Goal: Task Accomplishment & Management: Manage account settings

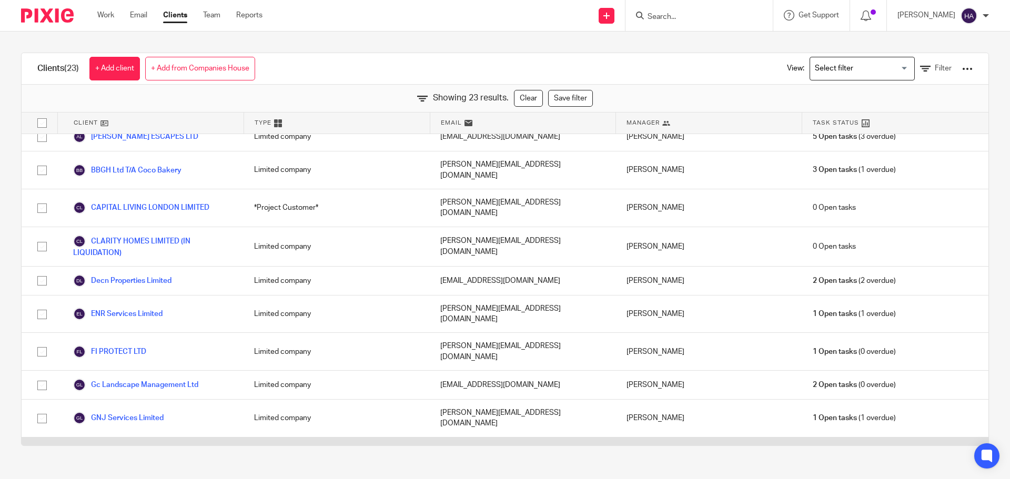
scroll to position [105, 0]
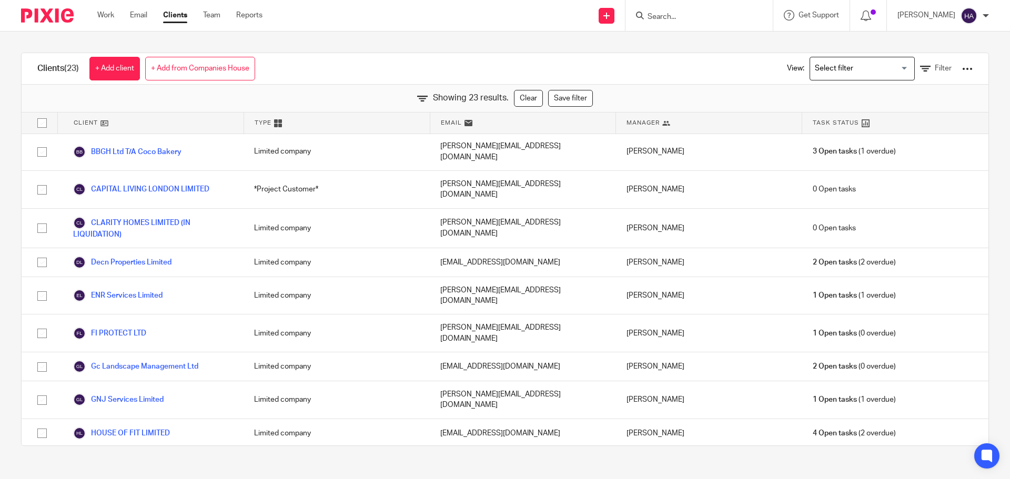
click at [690, 18] on input "Search" at bounding box center [693, 17] width 95 height 9
type input "rpm"
click button "submit" at bounding box center [0, 0] width 0 height 0
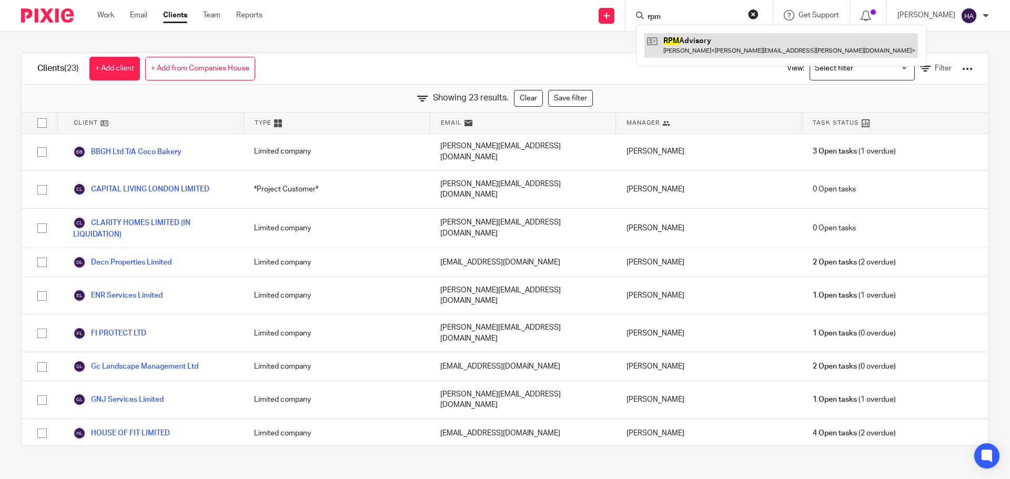
click at [800, 54] on link at bounding box center [781, 45] width 274 height 24
click at [695, 48] on link at bounding box center [781, 45] width 274 height 24
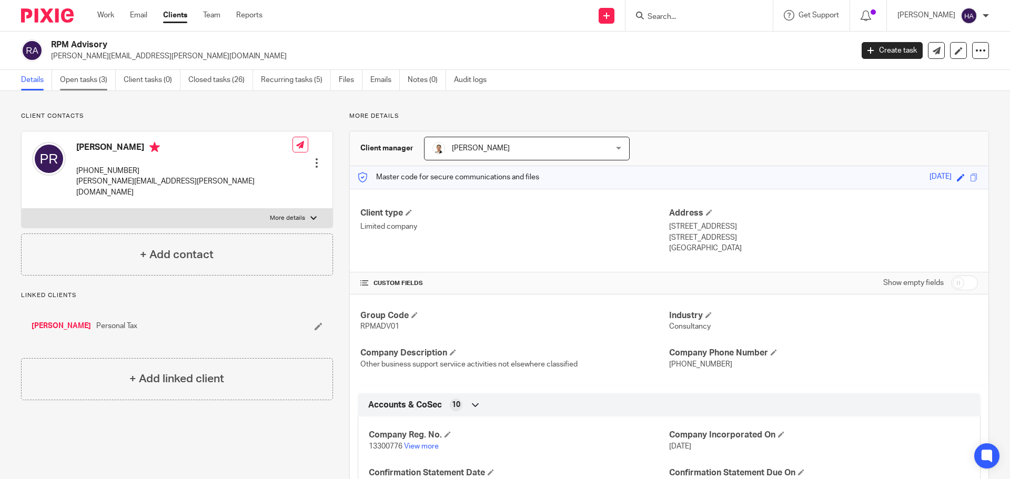
click at [86, 76] on link "Open tasks (3)" at bounding box center [88, 80] width 56 height 21
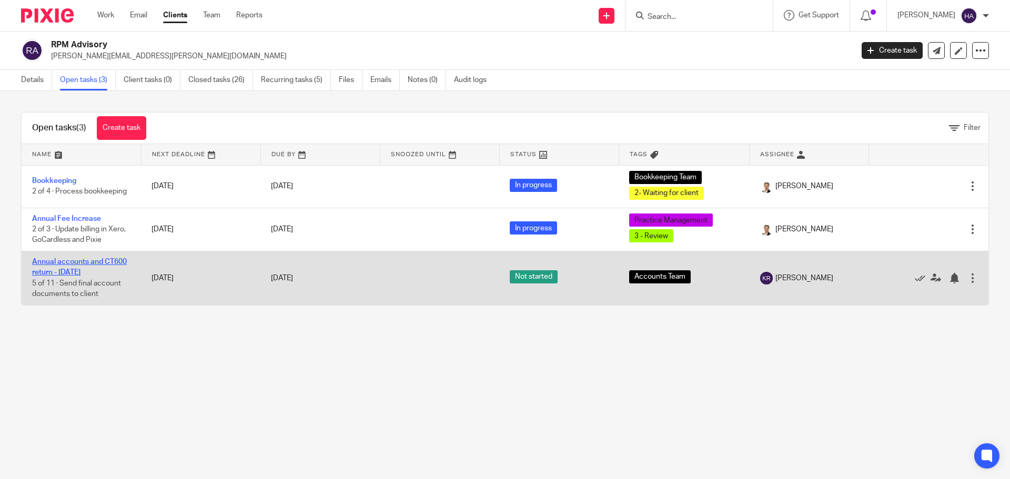
click at [90, 265] on link "Annual accounts and CT600 return - [DATE]" at bounding box center [79, 267] width 95 height 18
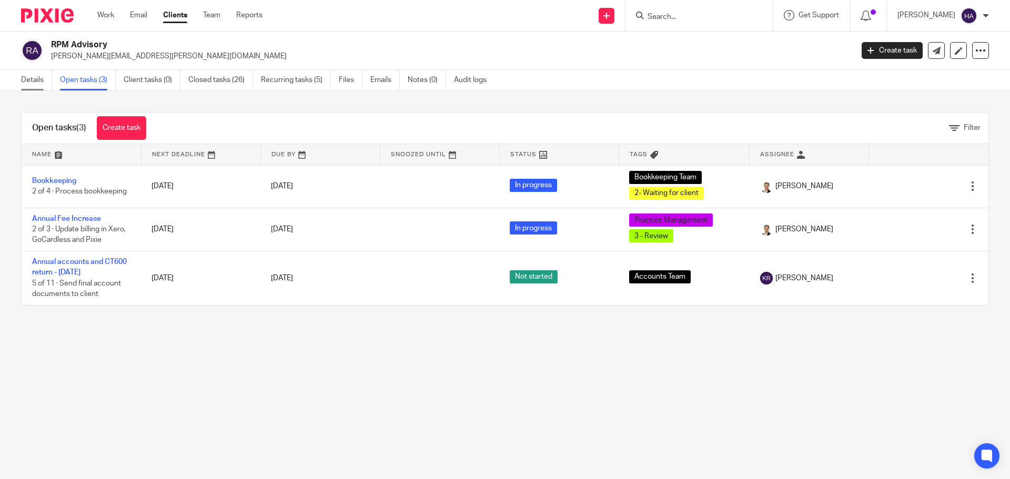
click at [31, 77] on link "Details" at bounding box center [36, 80] width 31 height 21
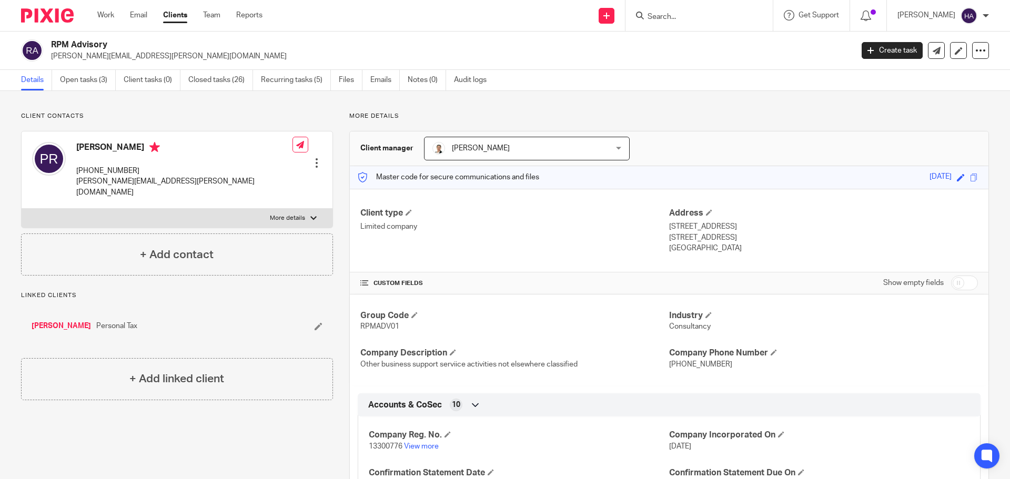
click at [312, 158] on div at bounding box center [316, 163] width 11 height 11
click at [297, 168] on link "Edit contact" at bounding box center [267, 170] width 100 height 15
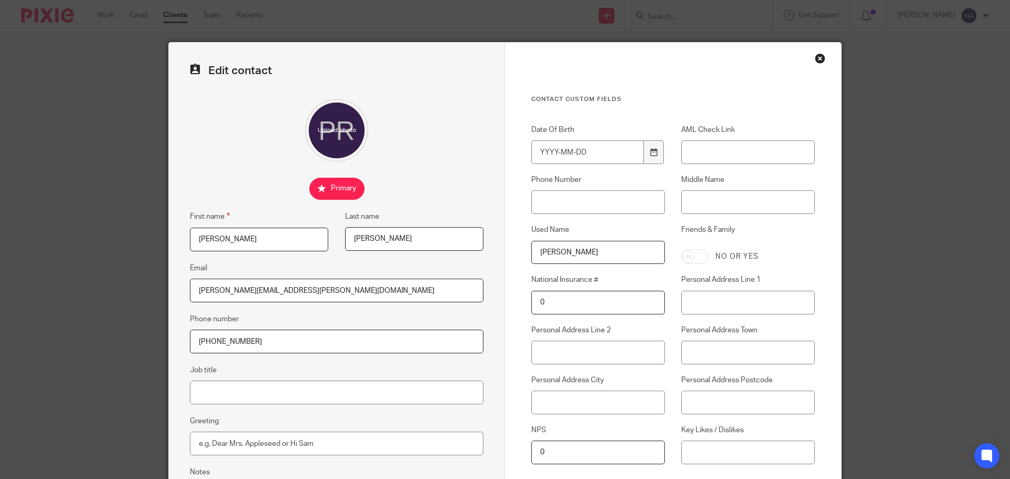
click at [380, 297] on input "[PERSON_NAME][EMAIL_ADDRESS][PERSON_NAME][DOMAIN_NAME]" at bounding box center [337, 291] width 294 height 24
paste input "@studioreith"
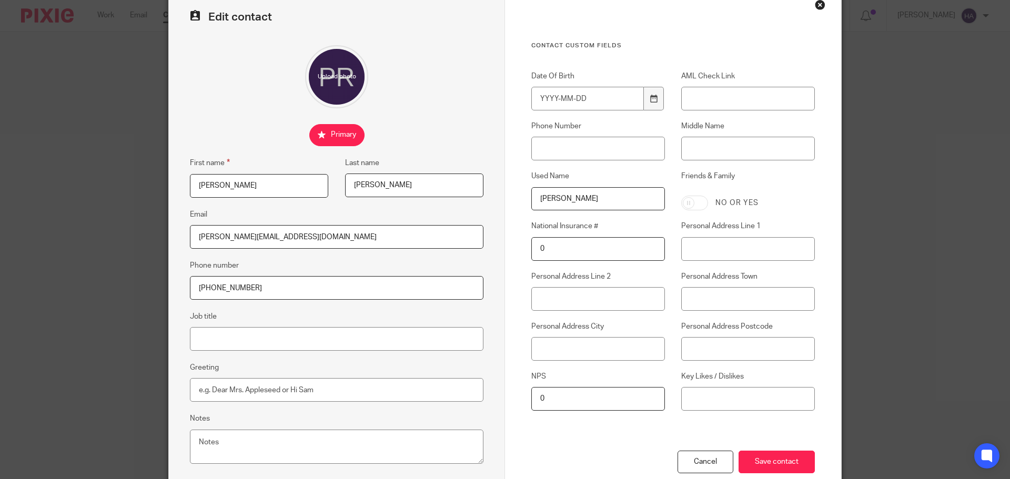
scroll to position [117, 0]
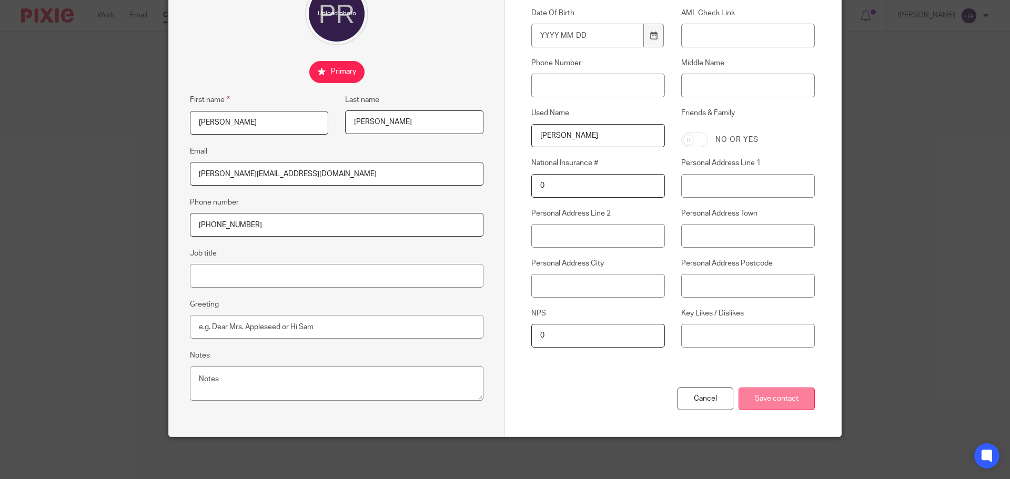
type input "[PERSON_NAME][EMAIL_ADDRESS][DOMAIN_NAME]"
click at [774, 394] on input "Save contact" at bounding box center [777, 399] width 76 height 23
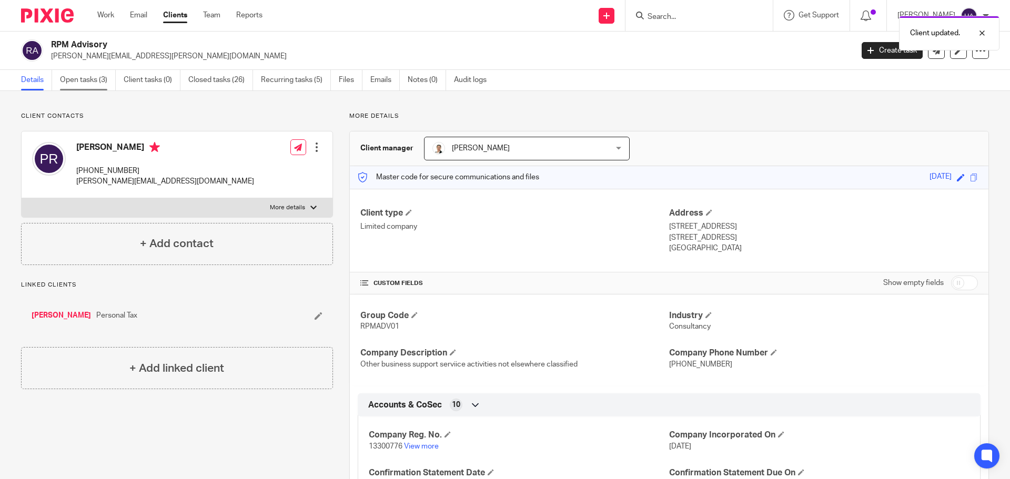
click at [86, 82] on link "Open tasks (3)" at bounding box center [88, 80] width 56 height 21
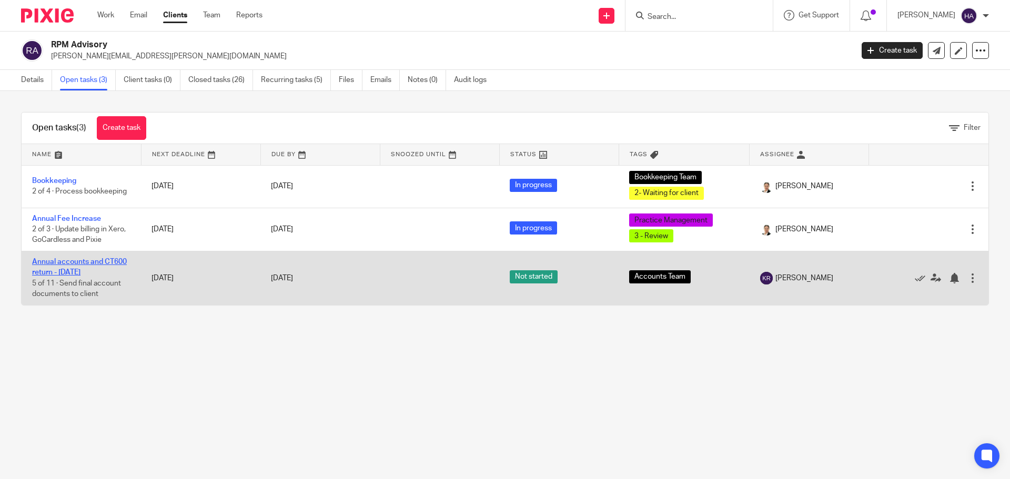
click at [85, 272] on link "Annual accounts and CT600 return - [DATE]" at bounding box center [79, 267] width 95 height 18
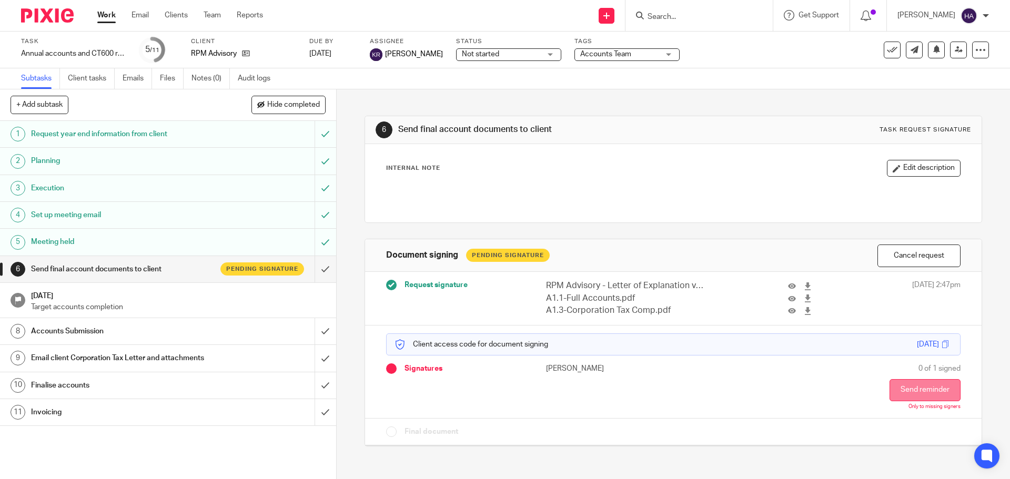
click at [898, 390] on button "Send reminder" at bounding box center [924, 390] width 71 height 22
click at [893, 397] on button "Send reminder" at bounding box center [924, 390] width 71 height 22
click at [982, 36] on div at bounding box center [974, 33] width 28 height 13
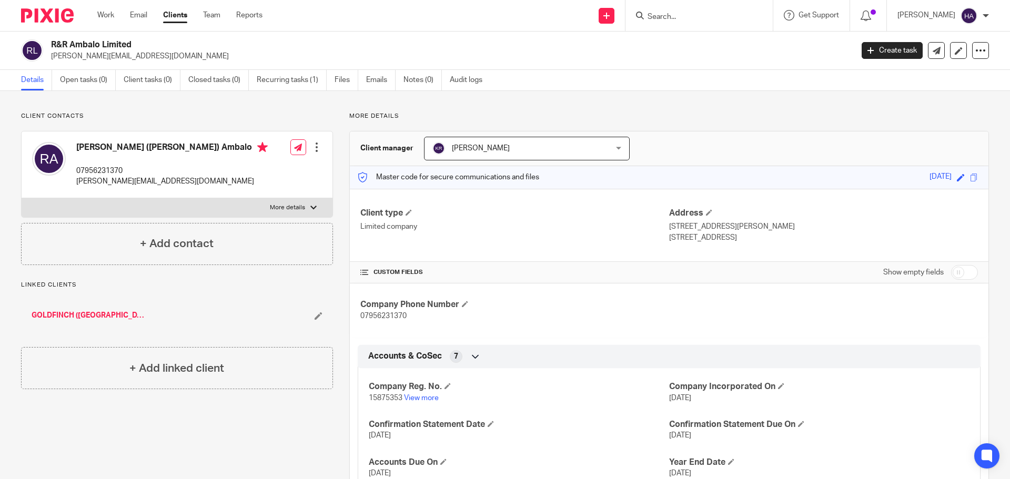
click at [178, 16] on link "Clients" at bounding box center [175, 15] width 24 height 11
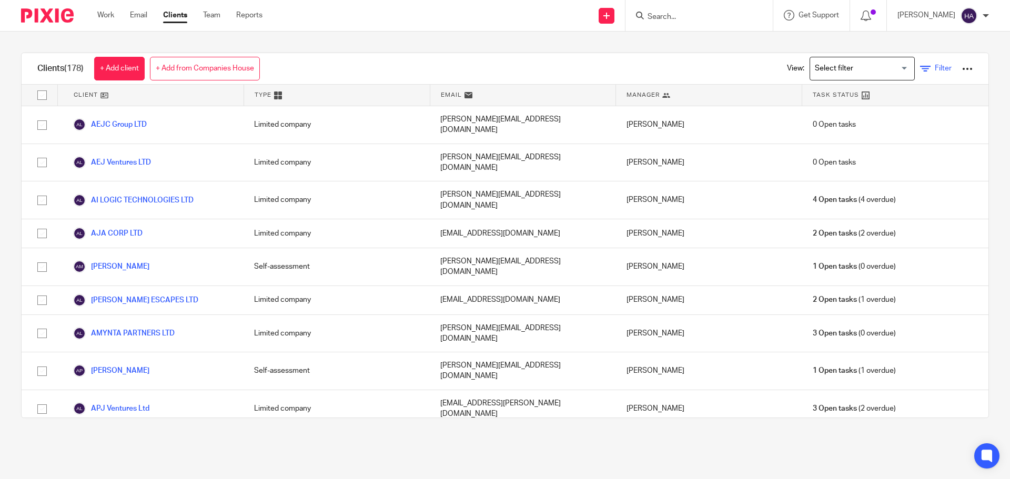
click at [935, 72] on span "Filter" at bounding box center [943, 68] width 17 height 7
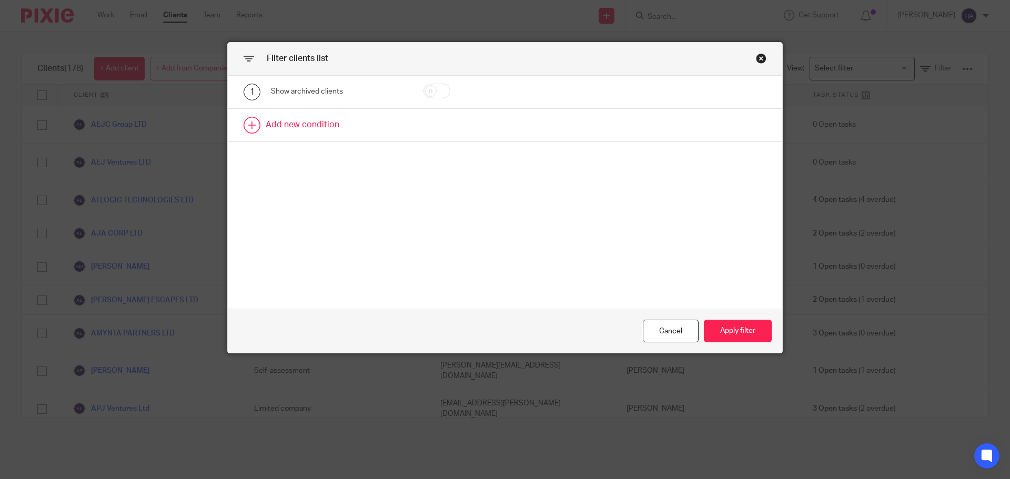
click at [349, 118] on link at bounding box center [505, 125] width 554 height 33
click at [333, 136] on div "Field" at bounding box center [330, 128] width 102 height 22
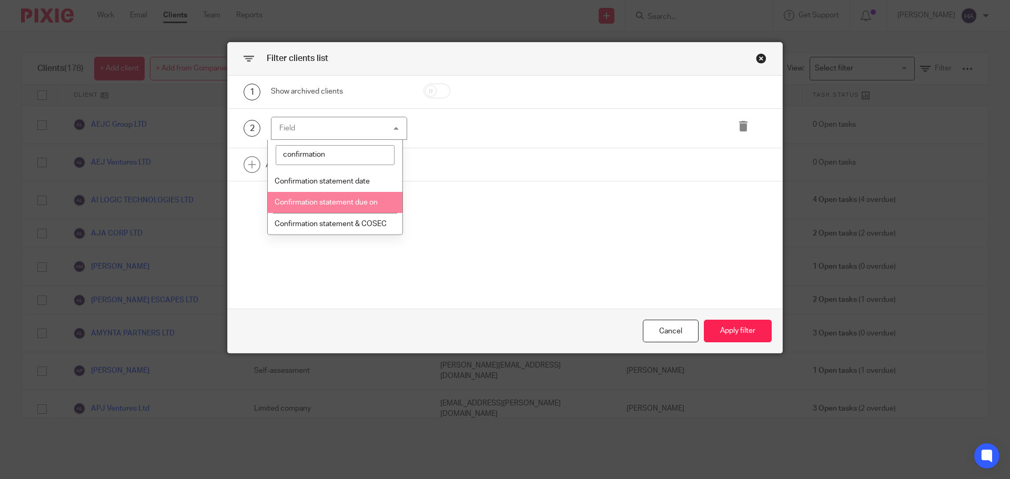
type input "confirmation"
click at [336, 208] on li "Confirmation statement due on" at bounding box center [335, 203] width 135 height 22
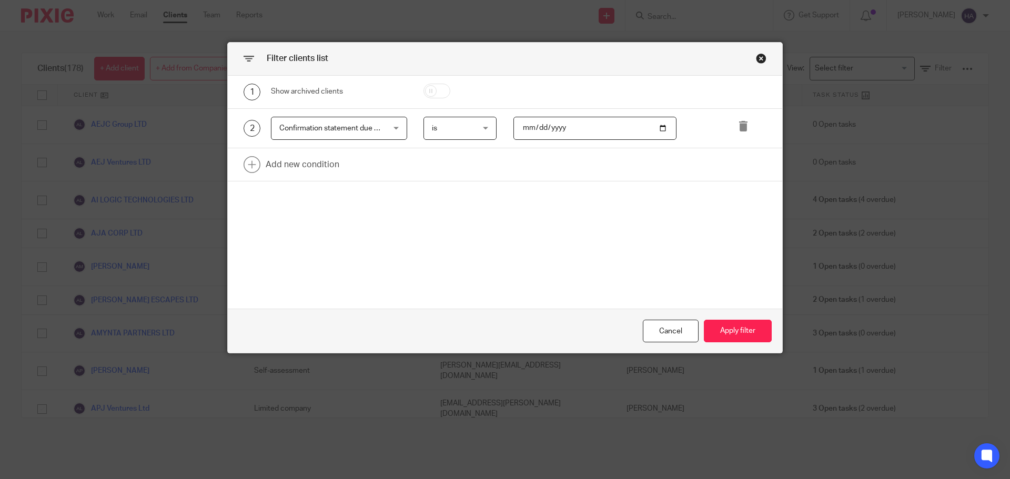
click at [551, 125] on input "date" at bounding box center [595, 129] width 164 height 24
click at [664, 124] on input "date" at bounding box center [595, 129] width 164 height 24
click at [662, 126] on input "date" at bounding box center [595, 129] width 164 height 24
type input "2025-08-31"
click at [752, 334] on button "Apply filter" at bounding box center [738, 331] width 68 height 23
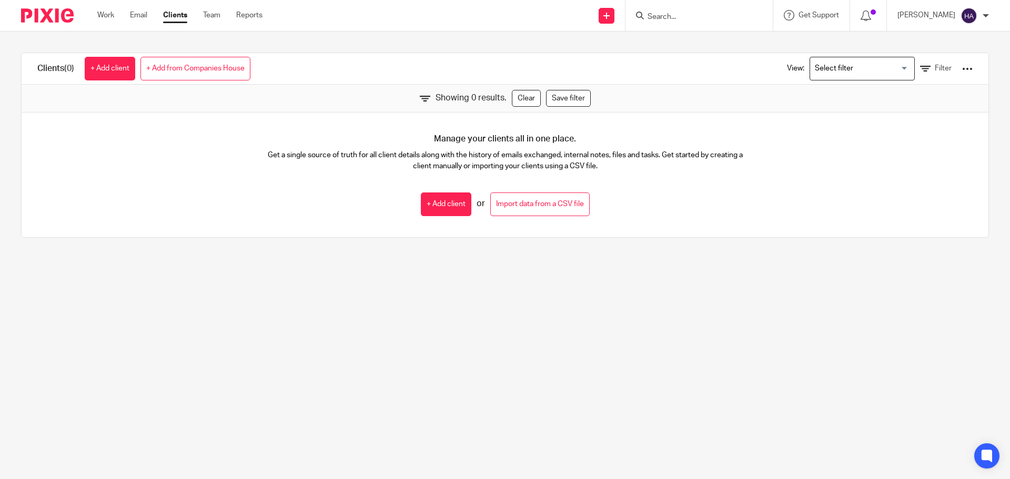
click at [172, 16] on link "Clients" at bounding box center [175, 15] width 24 height 11
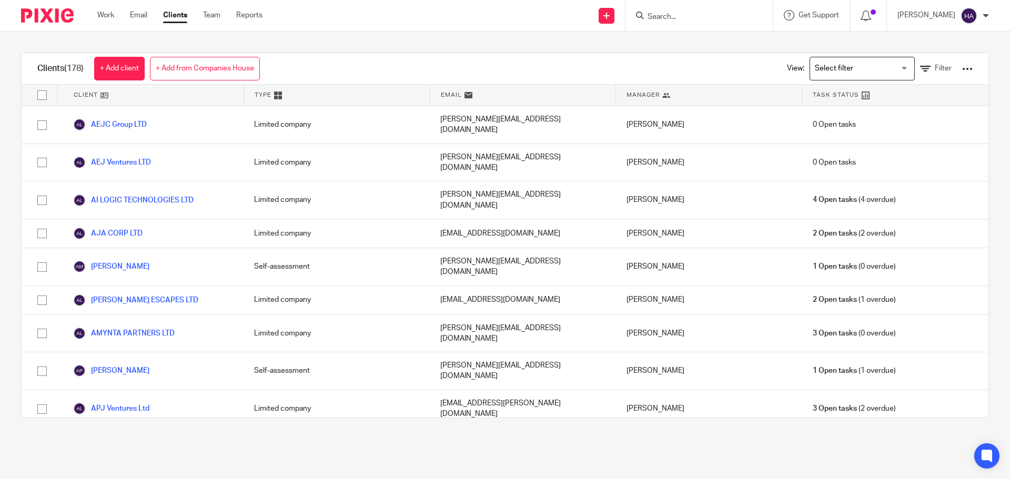
click at [935, 67] on span "Filter" at bounding box center [943, 68] width 17 height 7
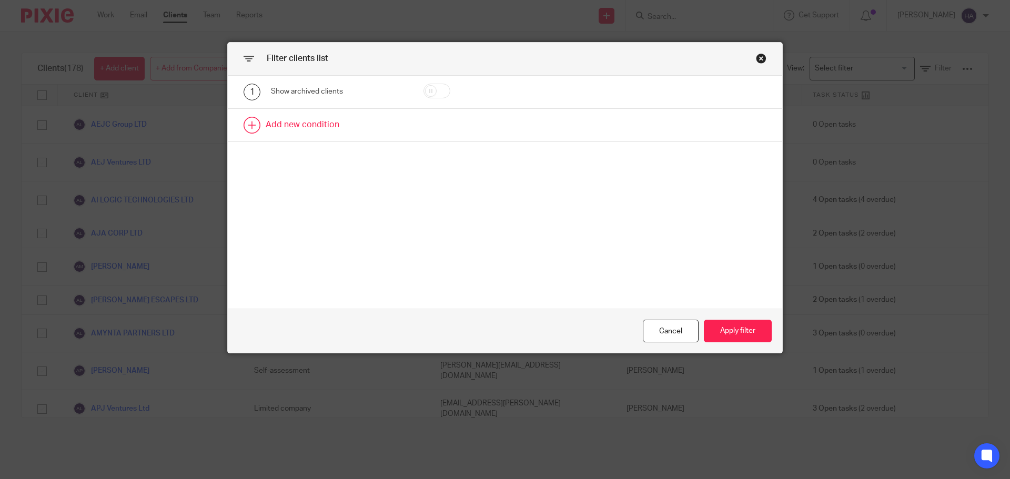
click at [373, 113] on link at bounding box center [505, 125] width 554 height 33
click at [346, 125] on div "Field" at bounding box center [330, 128] width 102 height 22
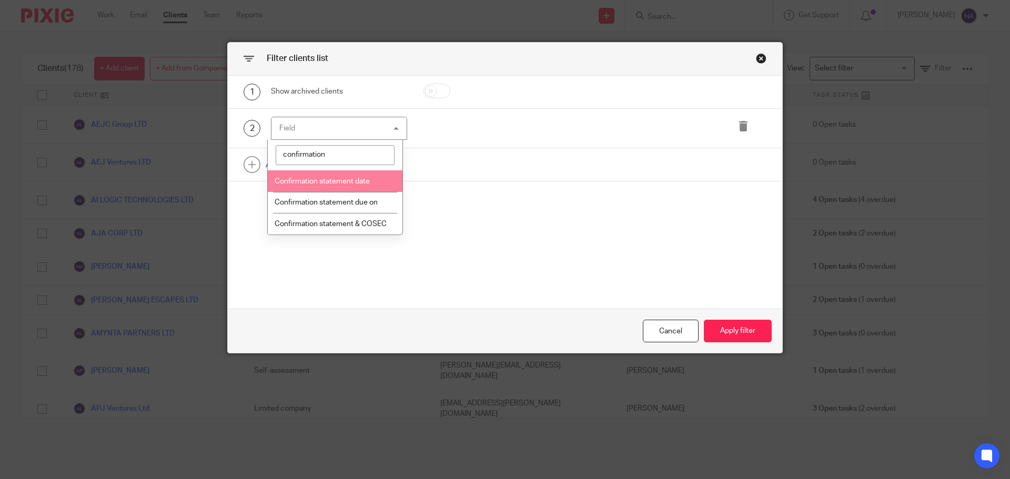
type input "confirmation"
click at [343, 183] on span "Confirmation statement date" at bounding box center [322, 181] width 95 height 7
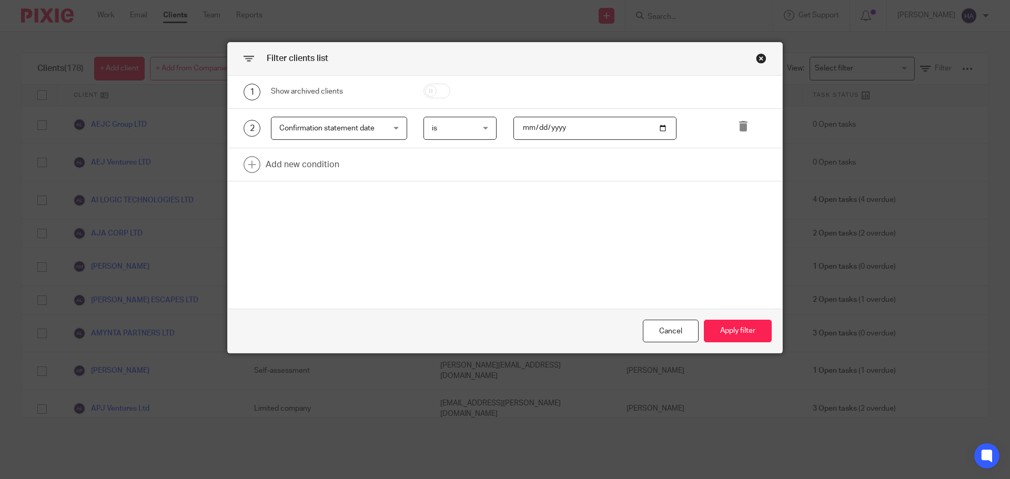
click at [466, 125] on span "is" at bounding box center [458, 128] width 52 height 22
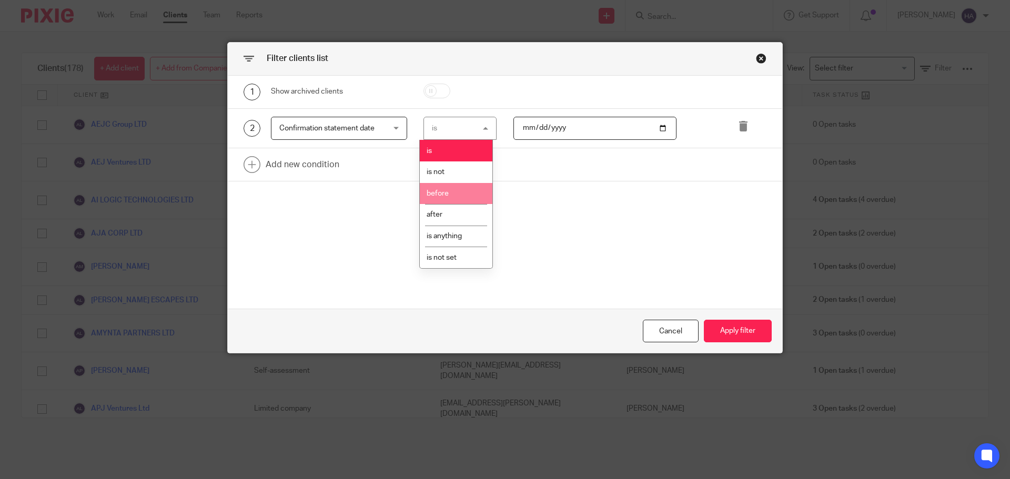
click at [448, 196] on span "before" at bounding box center [438, 193] width 22 height 7
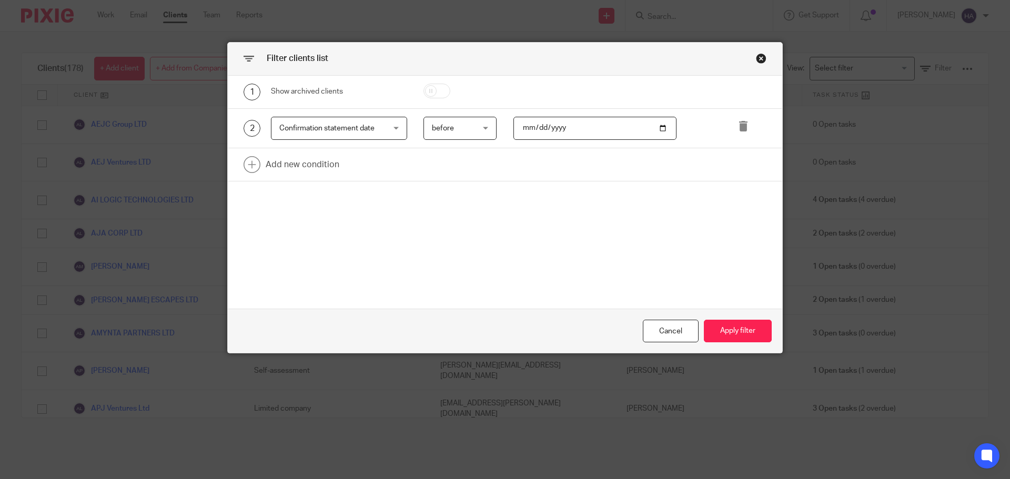
click at [657, 123] on input "date" at bounding box center [595, 129] width 164 height 24
click at [655, 136] on input "date" at bounding box center [595, 129] width 164 height 24
click at [653, 124] on input "date" at bounding box center [595, 129] width 164 height 24
click at [659, 126] on input "date" at bounding box center [595, 129] width 164 height 24
type input "2025-08-31"
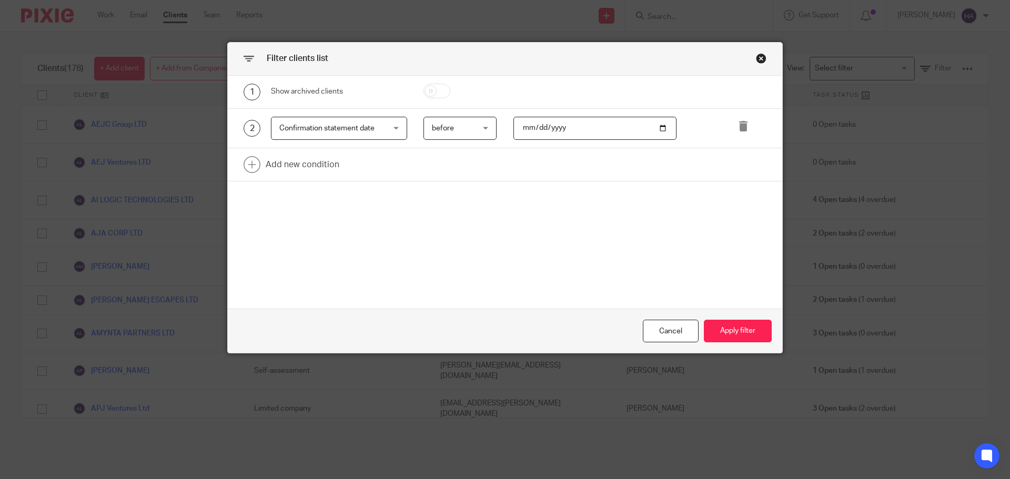
click at [612, 244] on div "1 Show archived clients 2 Confirmation statement date Confirmation statement da…" at bounding box center [505, 193] width 554 height 234
click at [733, 331] on button "Apply filter" at bounding box center [738, 331] width 68 height 23
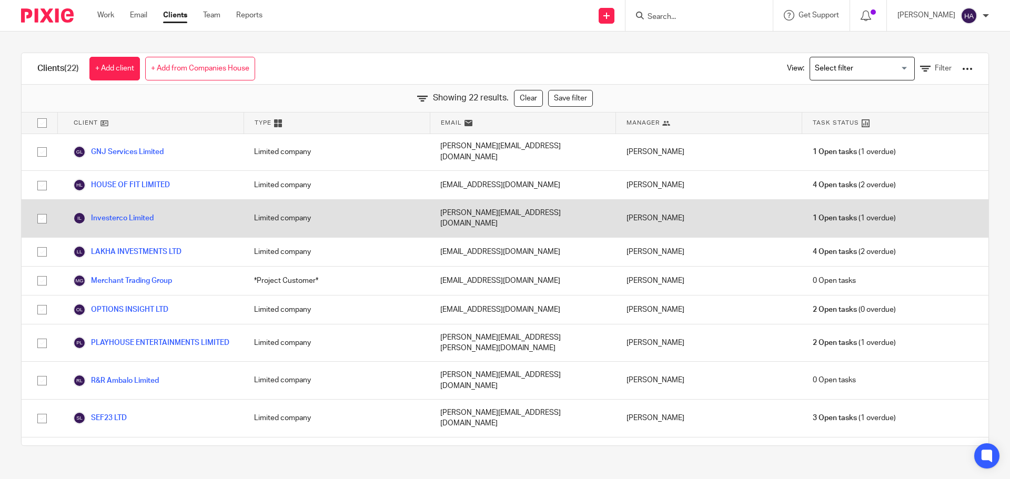
scroll to position [346, 0]
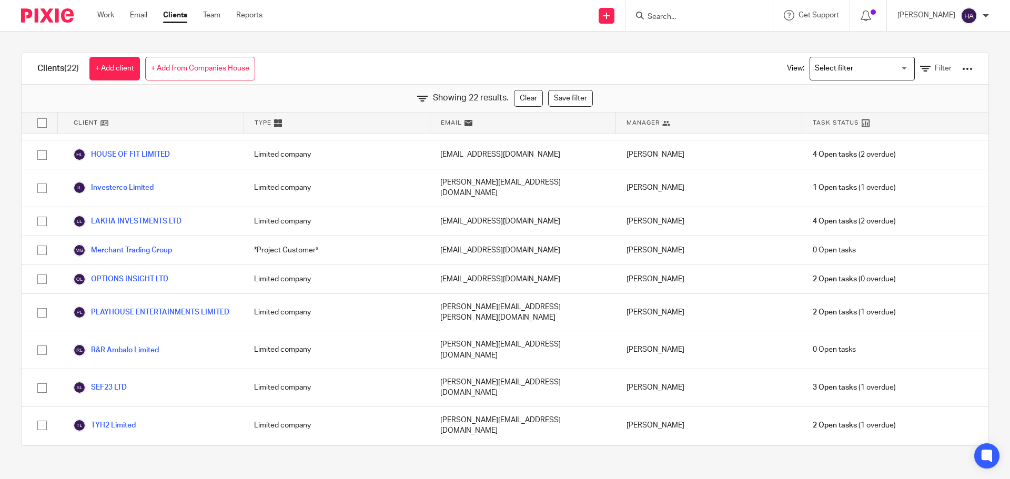
click at [695, 16] on input "Search" at bounding box center [693, 17] width 95 height 9
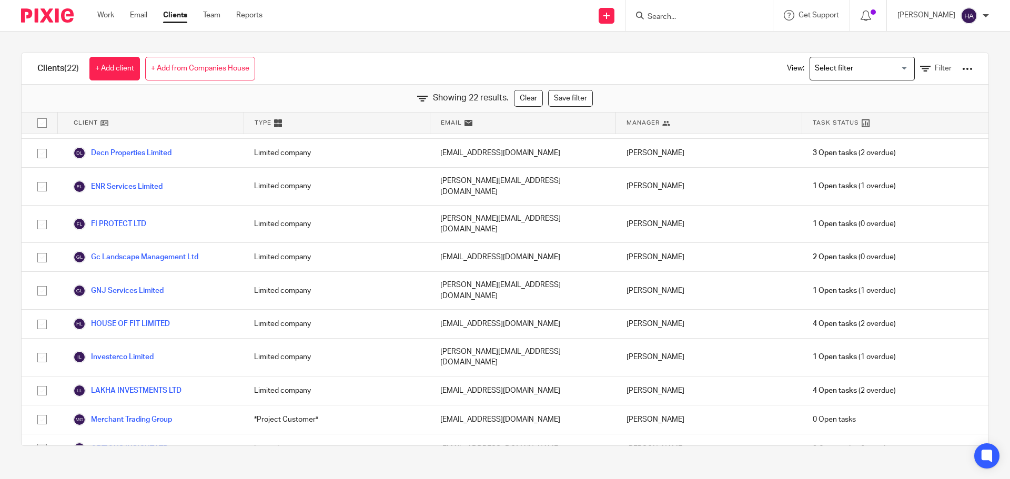
scroll to position [136, 0]
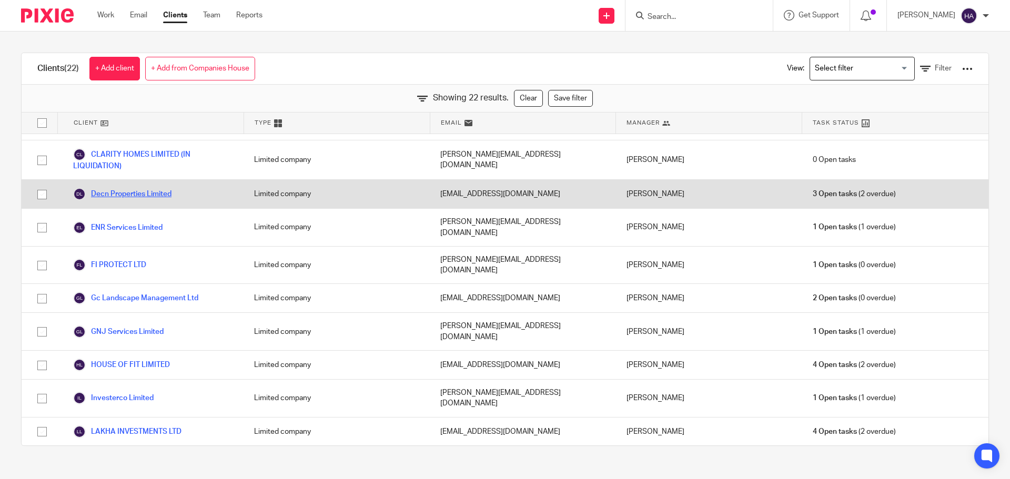
click at [108, 188] on link "Decn Properties Limited" at bounding box center [122, 194] width 98 height 13
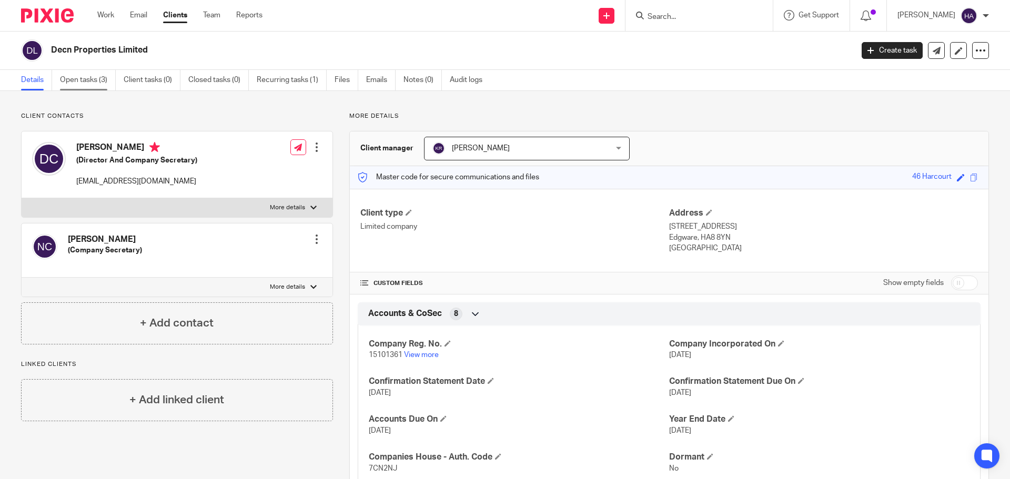
click at [86, 76] on link "Open tasks (3)" at bounding box center [88, 80] width 56 height 21
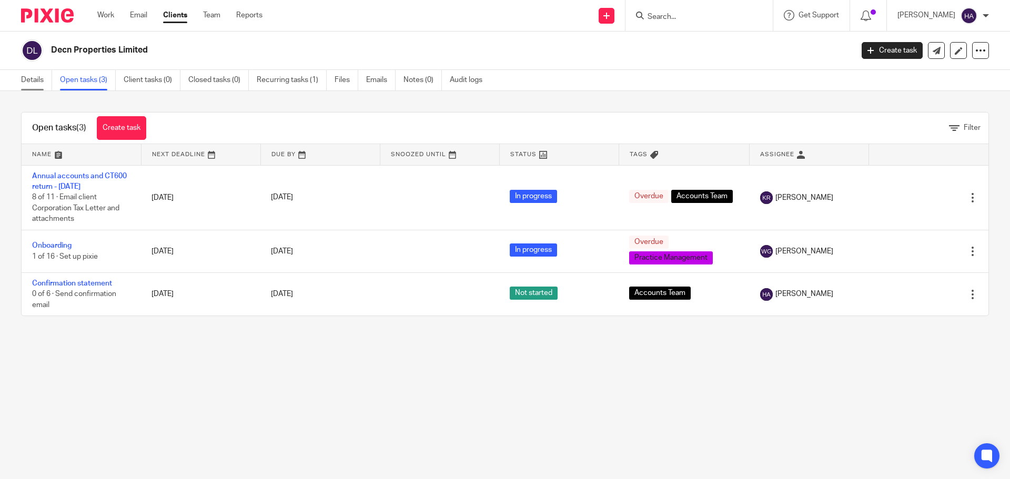
click at [47, 79] on link "Details" at bounding box center [36, 80] width 31 height 21
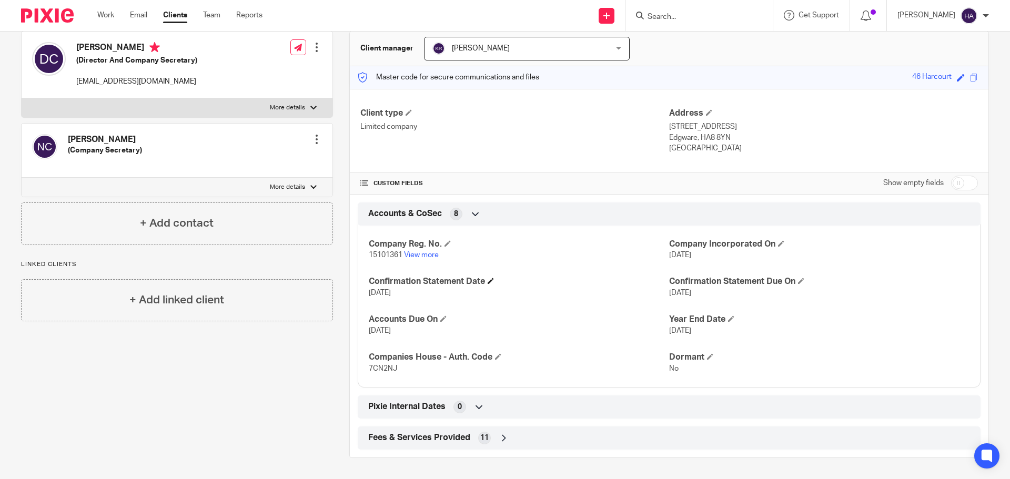
scroll to position [47, 0]
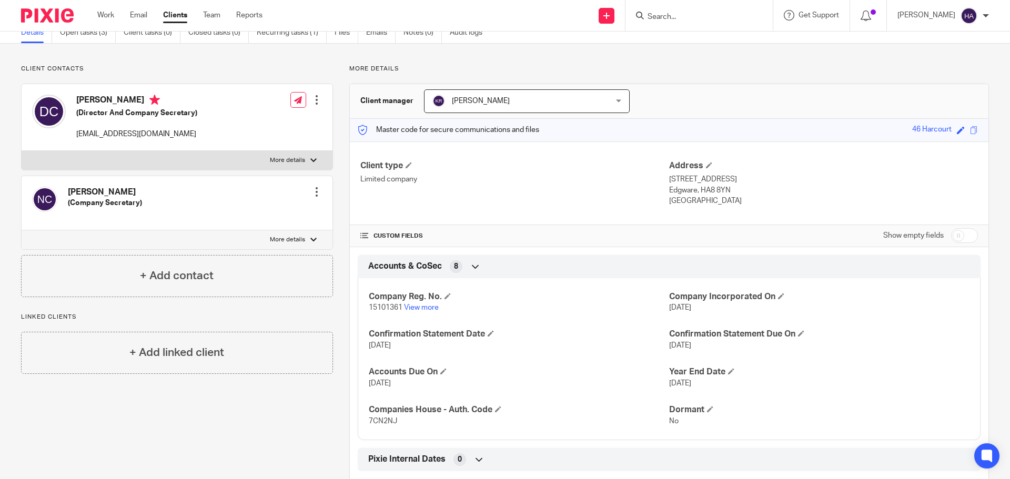
click at [151, 136] on p "[EMAIL_ADDRESS][DOMAIN_NAME]" at bounding box center [136, 134] width 121 height 11
